Goal: Book appointment/travel/reservation

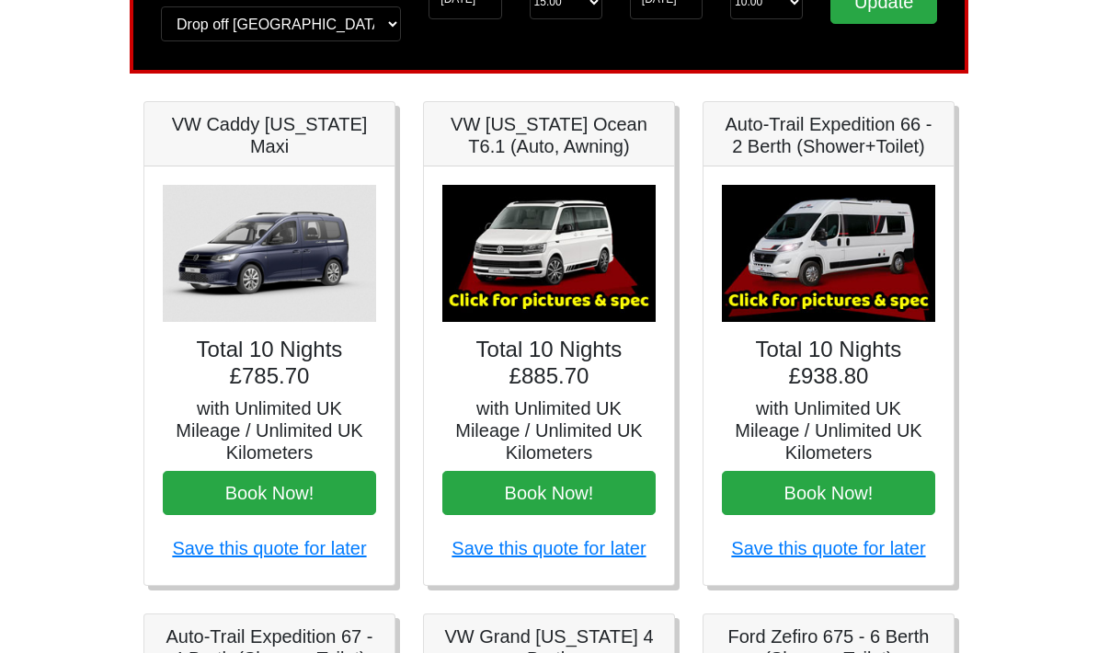
scroll to position [204, 0]
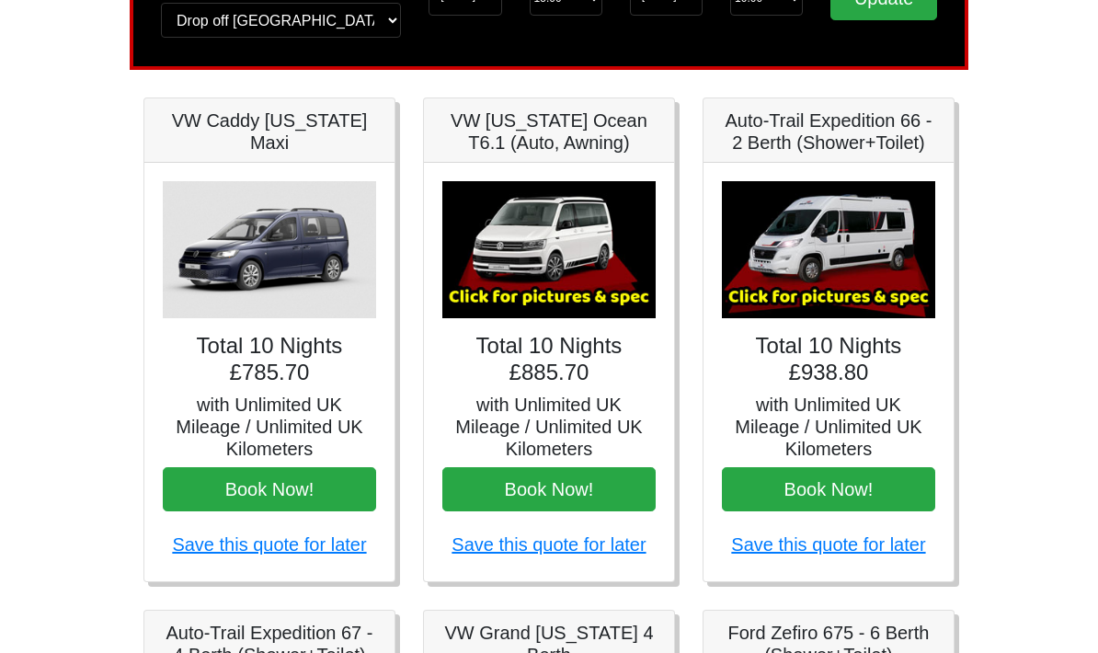
click at [863, 377] on h4 "Total 10 Nights £938.80" at bounding box center [828, 360] width 213 height 53
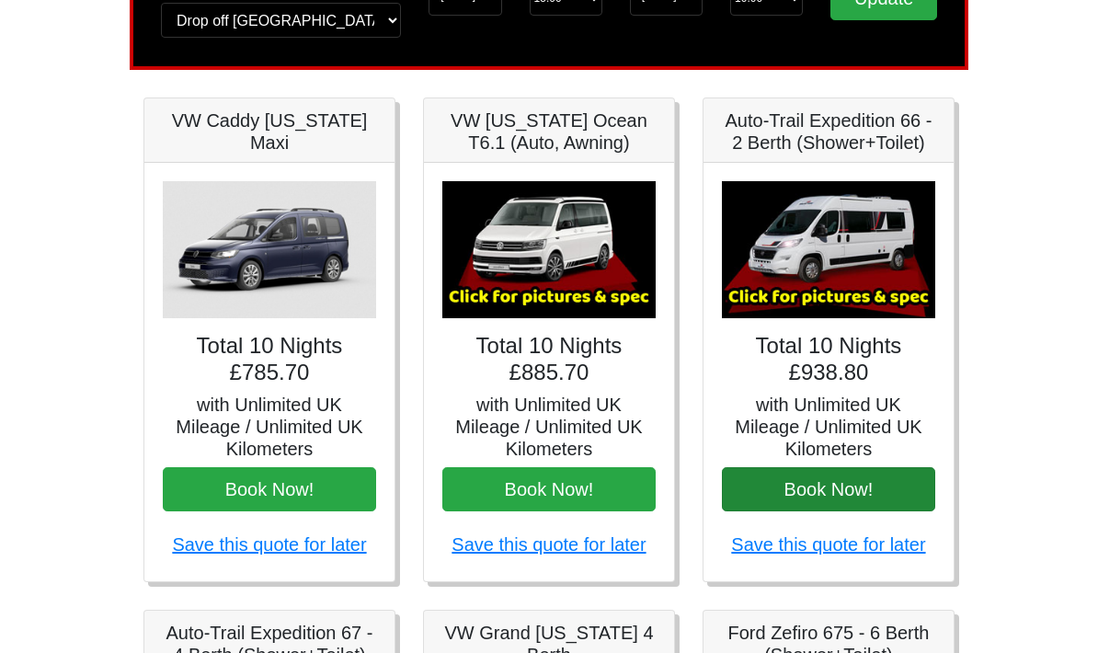
click at [883, 487] on button "Book Now!" at bounding box center [828, 490] width 213 height 44
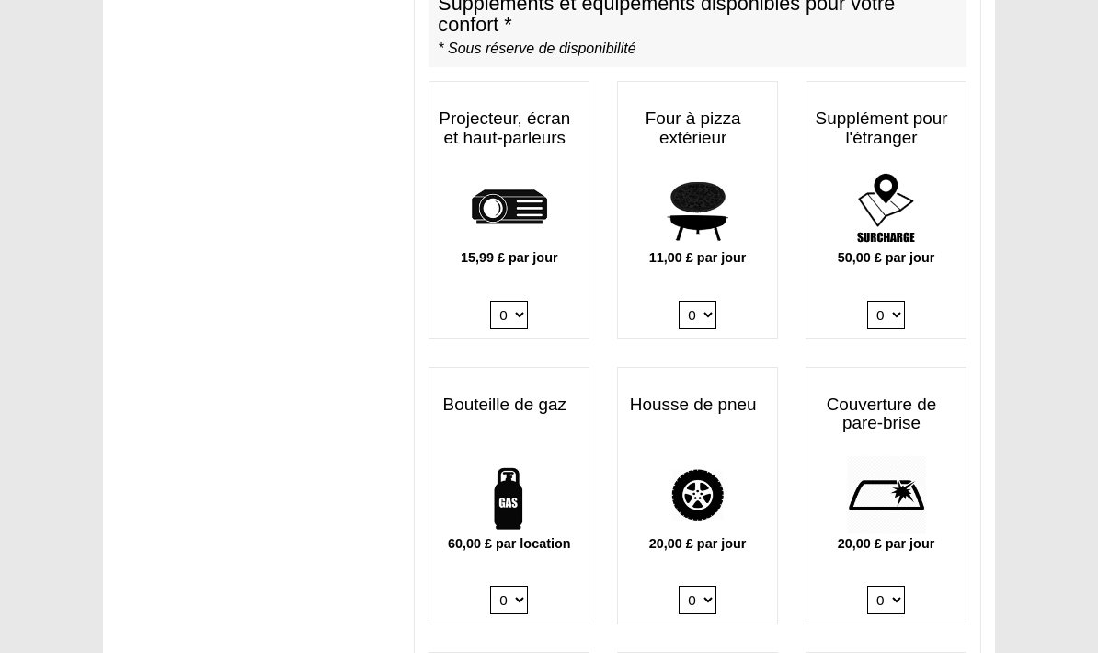
scroll to position [1154, 0]
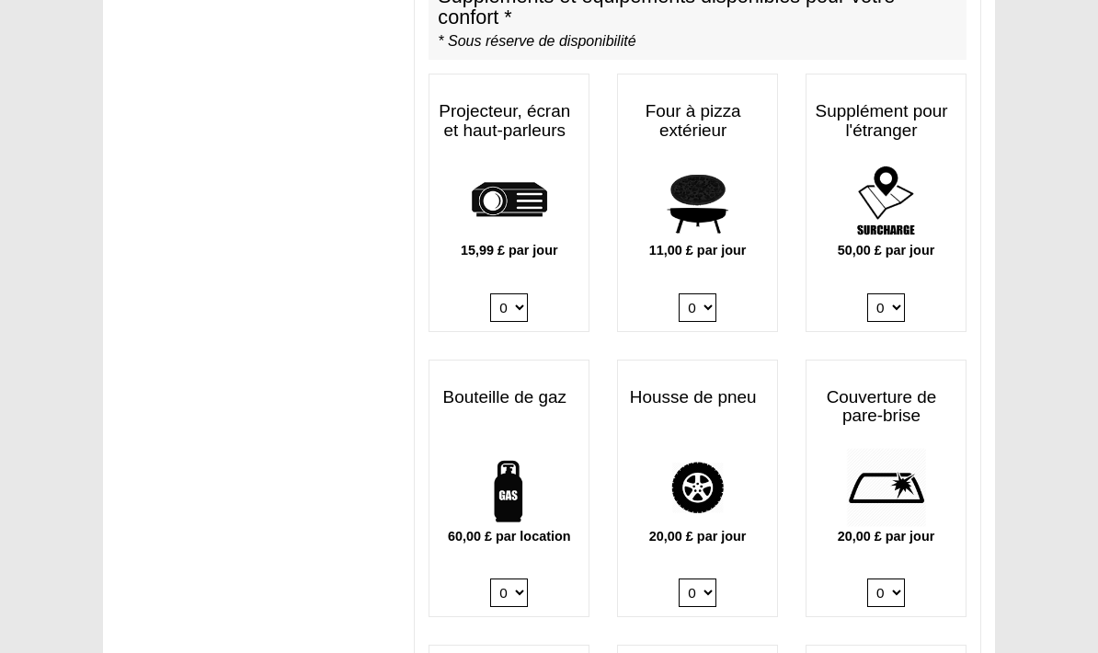
click at [521, 580] on select "0 1" at bounding box center [509, 594] width 38 height 29
select select "Gas Bottle x QTY 1 @ 60.00 GBP per hire."
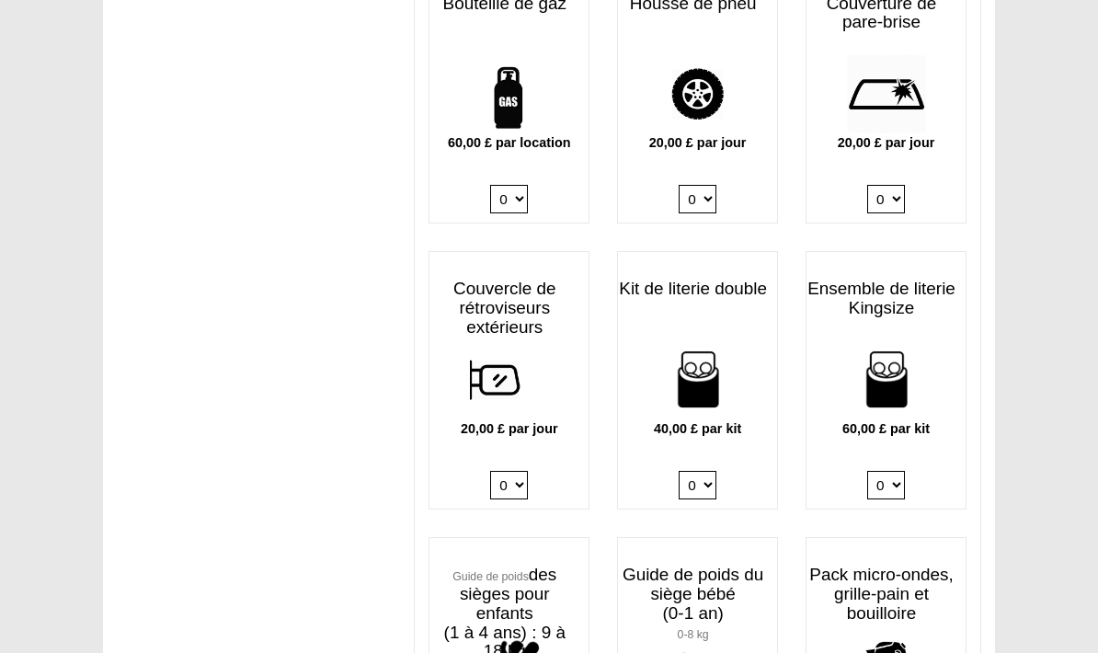
scroll to position [1562, 0]
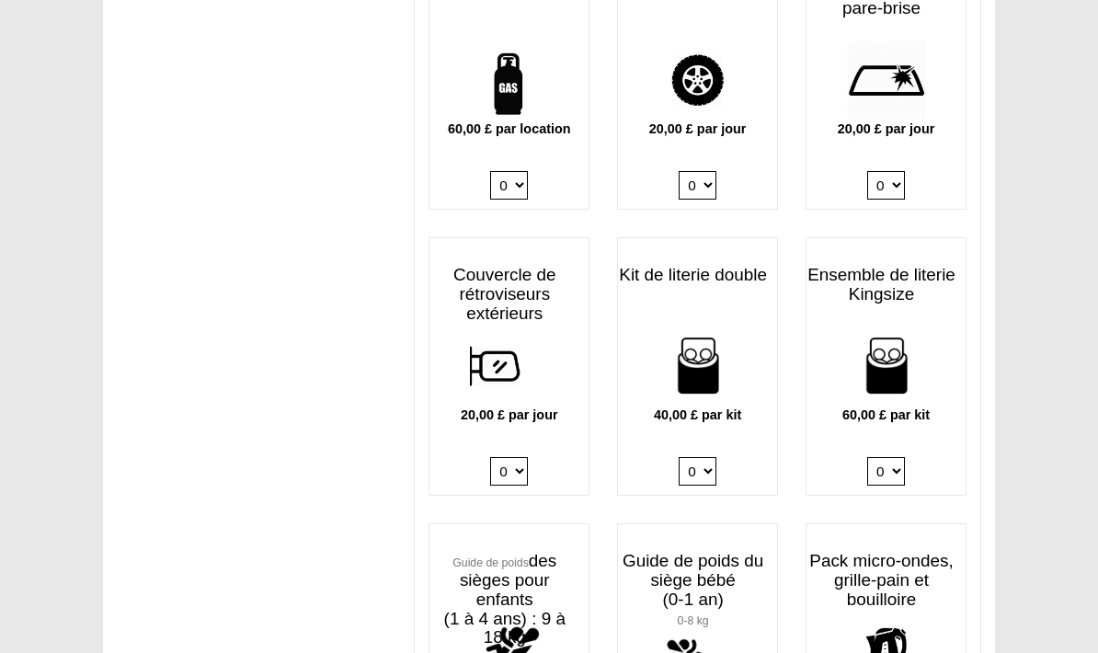
select select "Child Seat (1-4 Years) x QTY 1 @ 5.00 GBP each."
click at [708, 457] on select "0 1 2 3 4" at bounding box center [698, 471] width 38 height 29
select select "Double Bedding Kit x QTY 2 @ 40.00 GBP per kit."
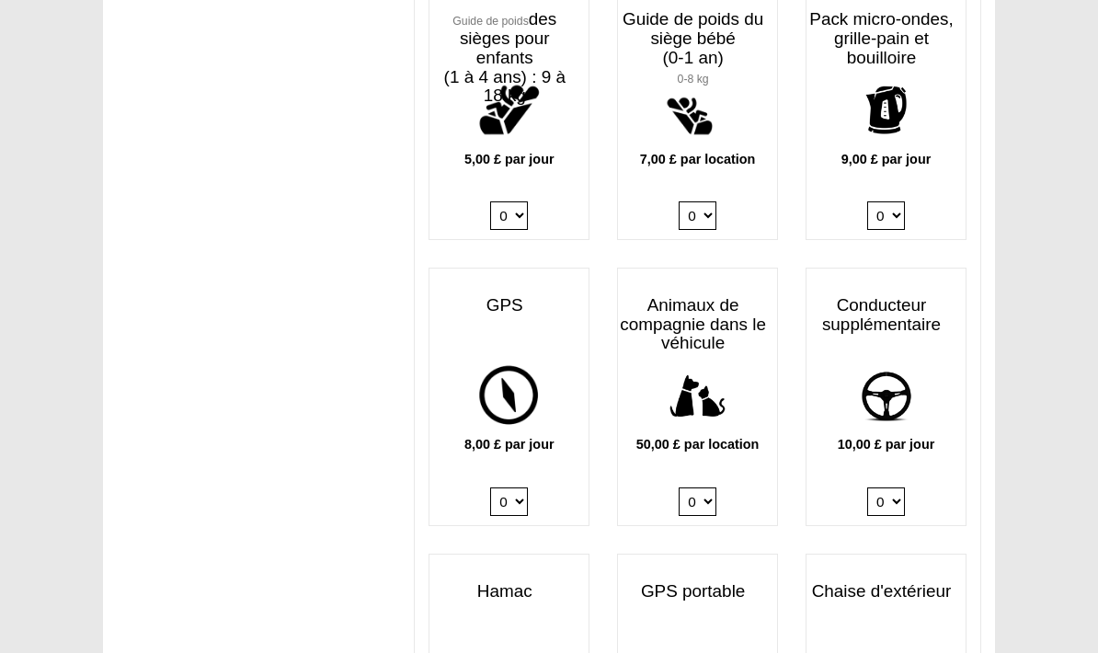
scroll to position [2104, 0]
click at [512, 488] on select "0 1" at bounding box center [509, 502] width 38 height 29
select select "Sat Nav GPS x QTY 1 @ 8.00 GBP per day."
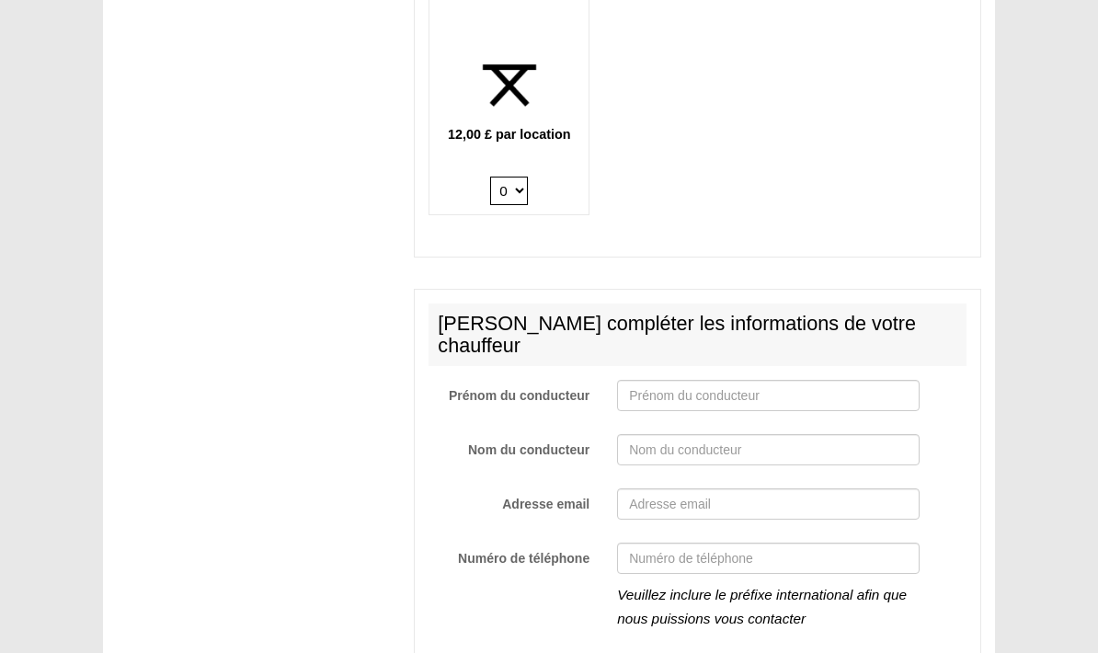
scroll to position [2965, 0]
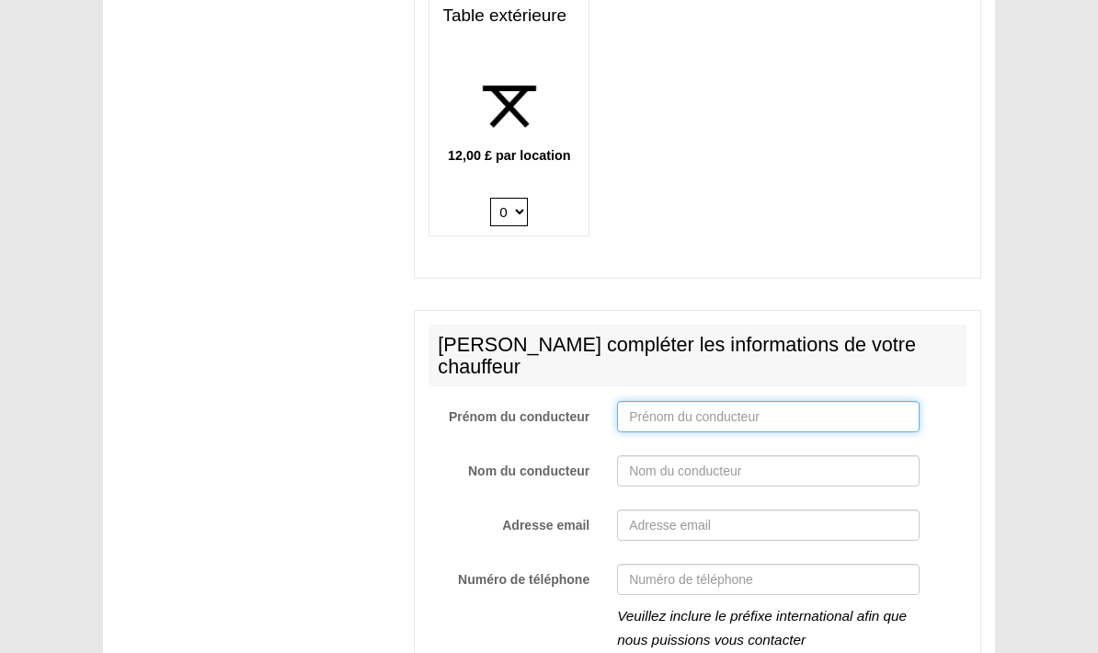
click at [841, 401] on input "Prénom du conducteur" at bounding box center [768, 416] width 303 height 31
type input "Maïtté"
type input "Rodriguez"
type input "Mrodriguez.nipa@gmail.com"
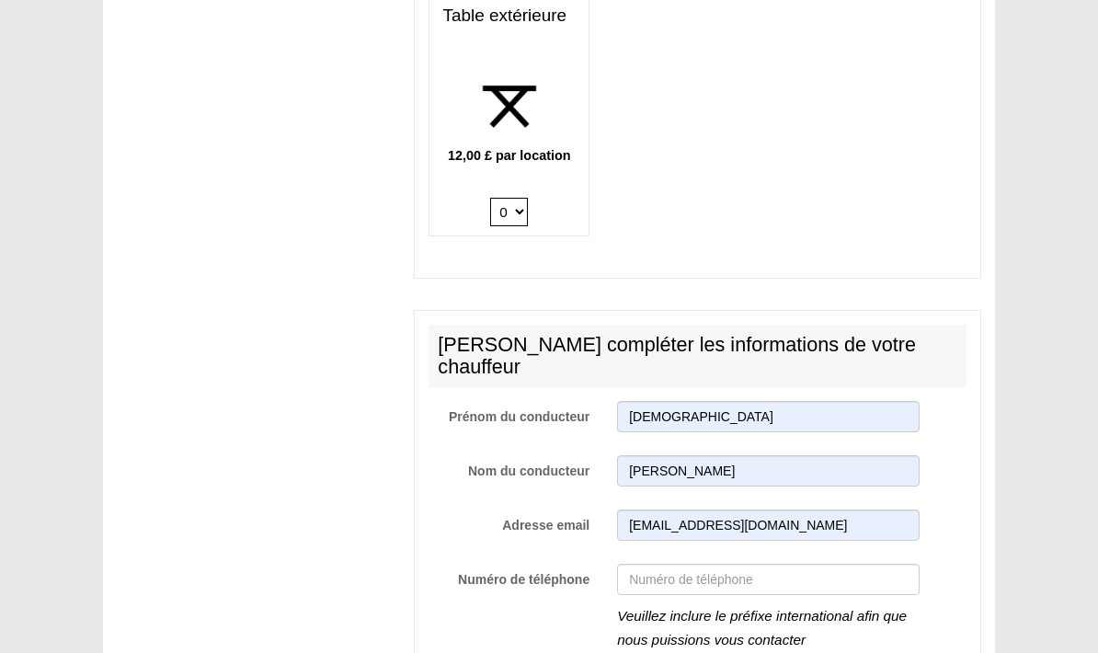
type input "+33611906169"
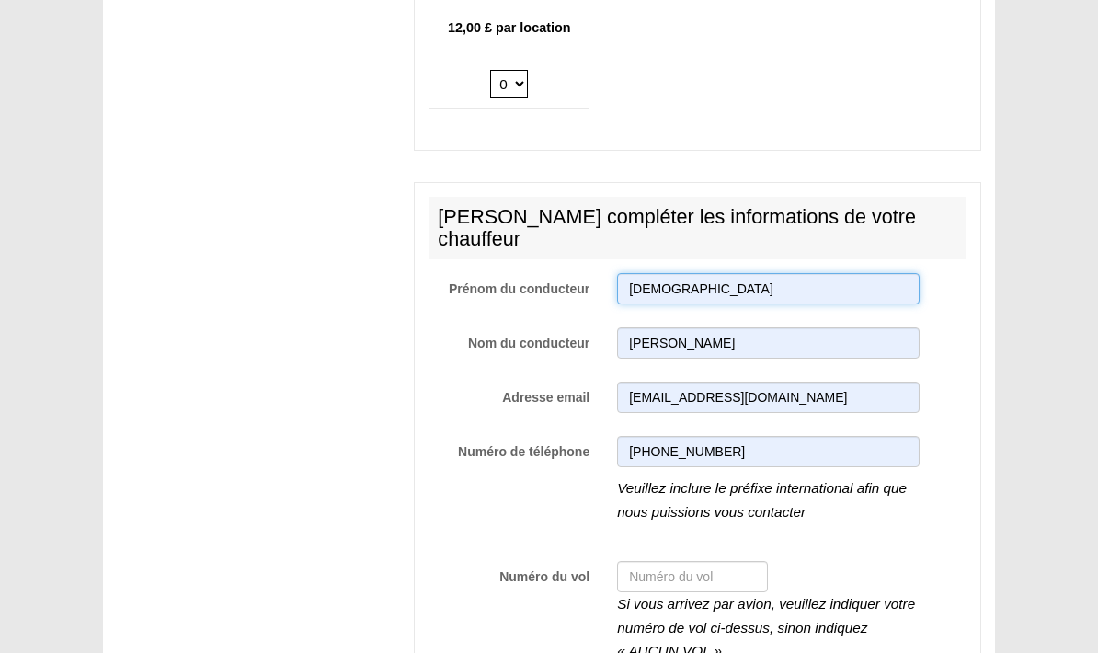
scroll to position [3098, 0]
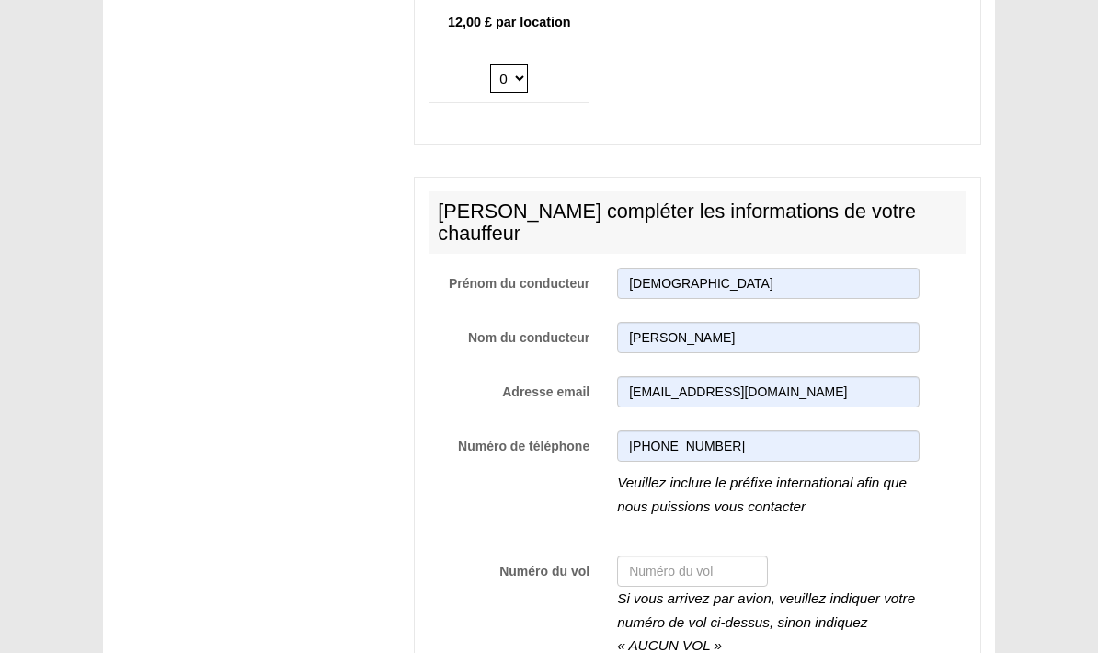
click at [688, 557] on input "Numéro du vol" at bounding box center [692, 572] width 151 height 31
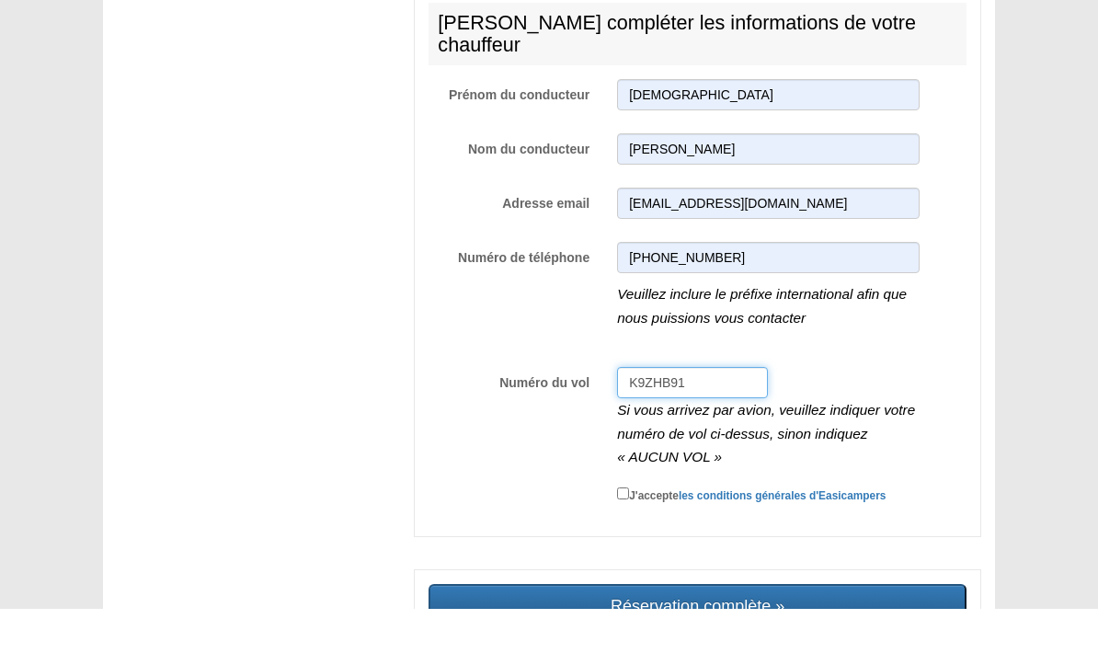
scroll to position [3268, 0]
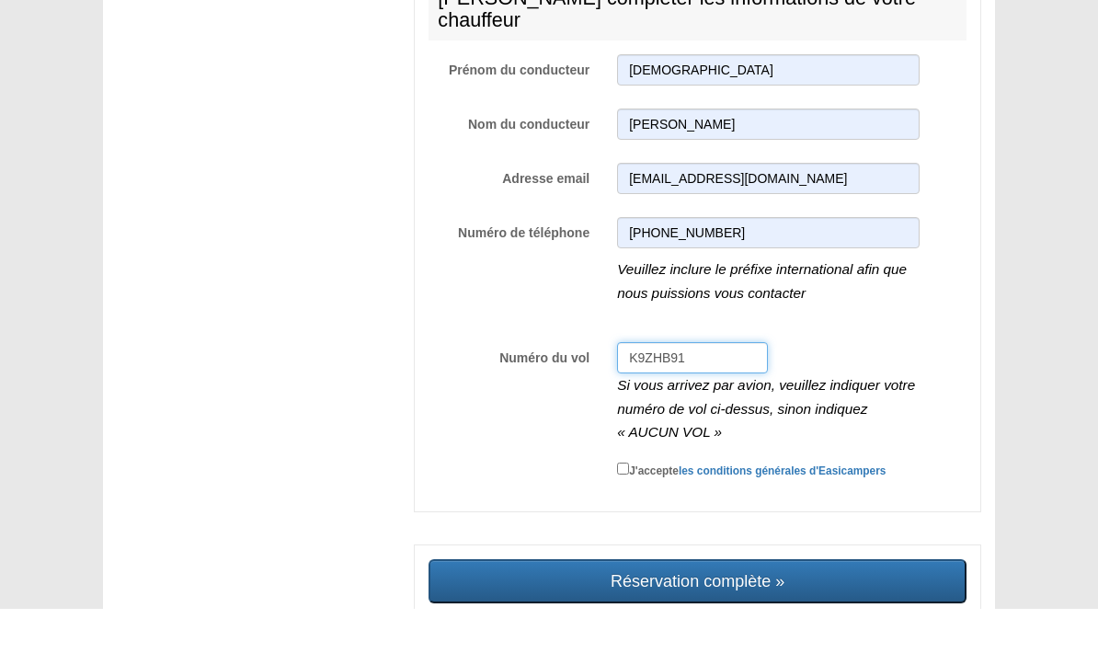
type input "K9ZHB91"
click at [627, 507] on input "J'accepte les conditions générales d'Easicampers" at bounding box center [623, 513] width 12 height 12
checkbox input "true"
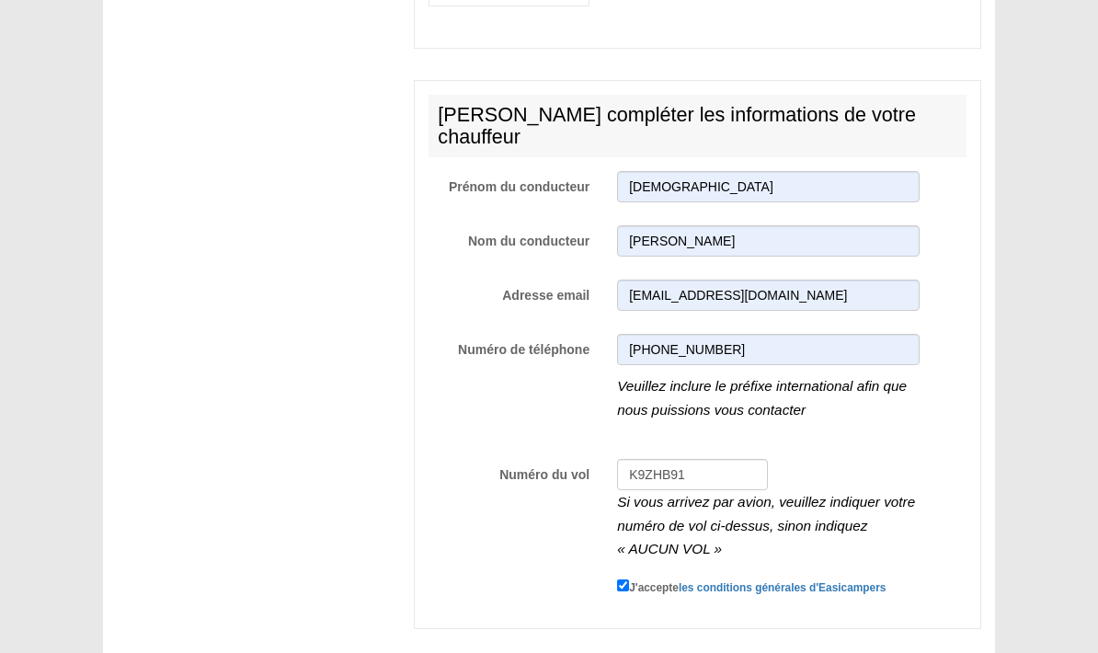
type input "Sending, please wait..."
